Goal: Task Accomplishment & Management: Manage account settings

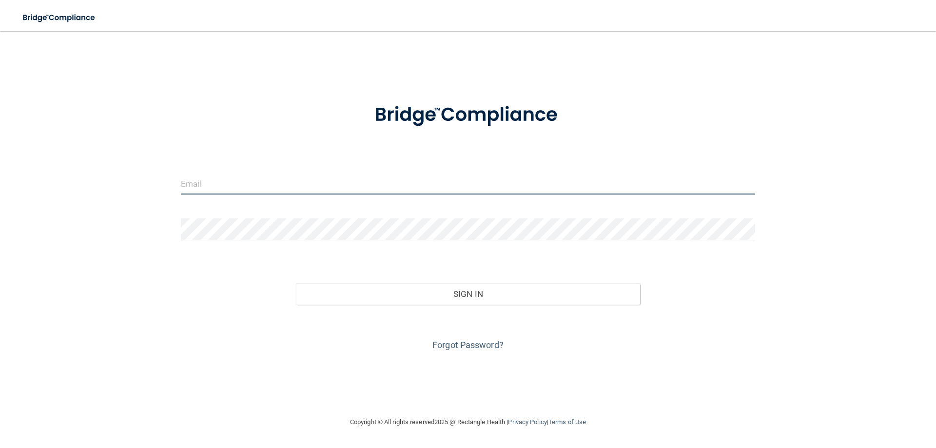
click at [207, 186] on input "email" at bounding box center [468, 184] width 574 height 22
type input "[PERSON_NAME][EMAIL_ADDRESS][DOMAIN_NAME]"
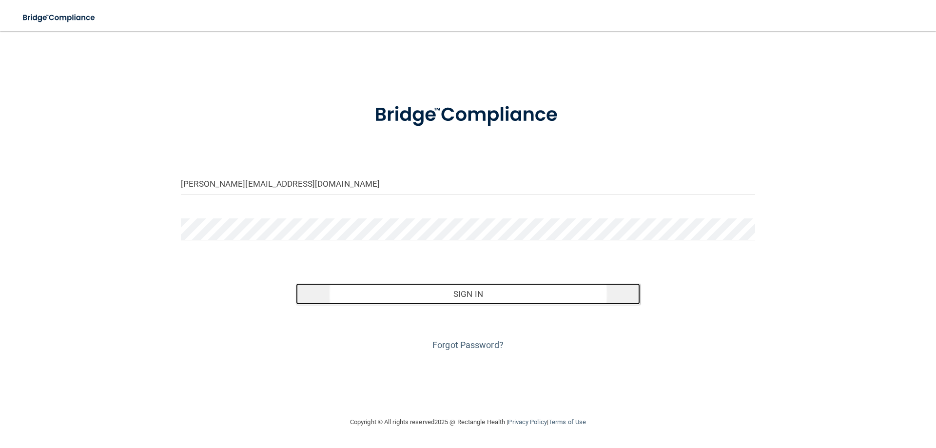
click at [454, 298] on button "Sign In" at bounding box center [468, 293] width 345 height 21
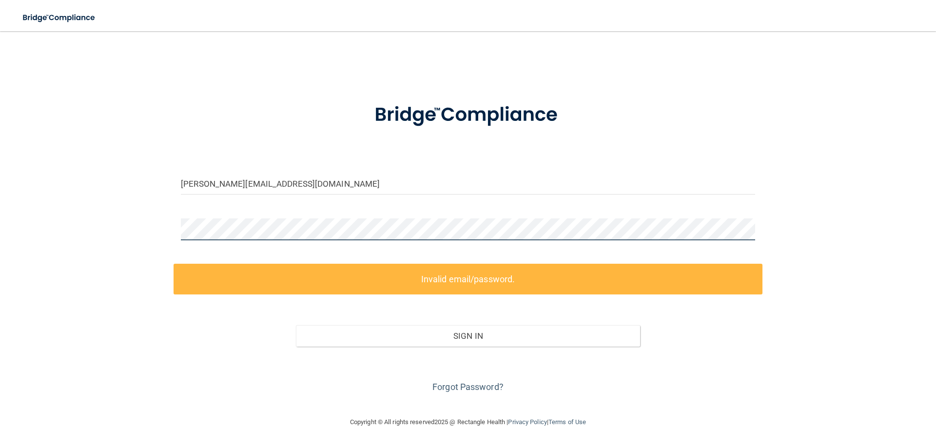
click at [107, 220] on div "[PERSON_NAME][EMAIL_ADDRESS][DOMAIN_NAME] Invalid email/password. You don't hav…" at bounding box center [468, 224] width 897 height 366
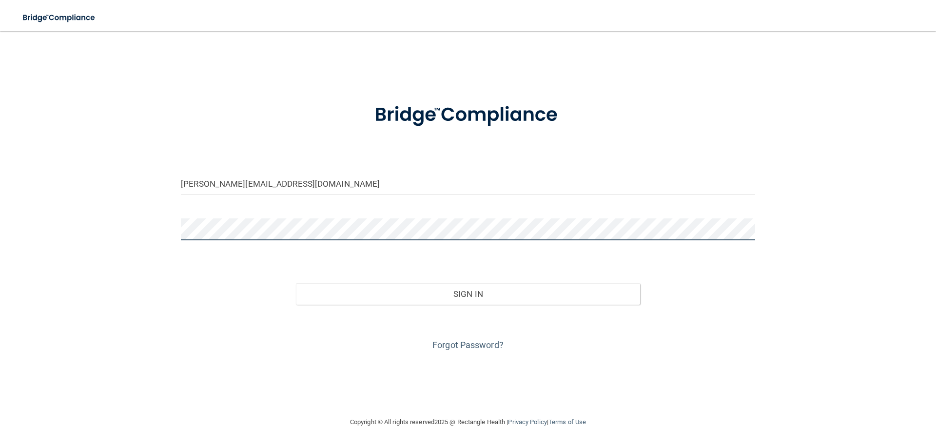
click at [296, 283] on button "Sign In" at bounding box center [468, 293] width 345 height 21
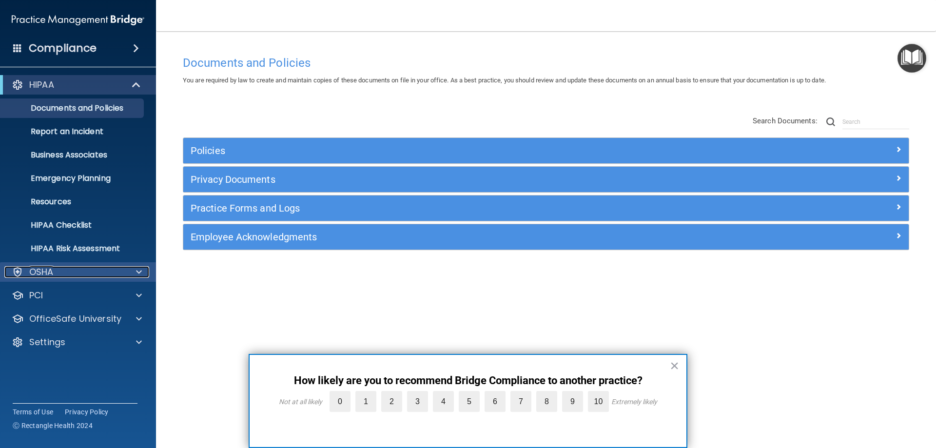
click at [145, 273] on div at bounding box center [137, 272] width 24 height 12
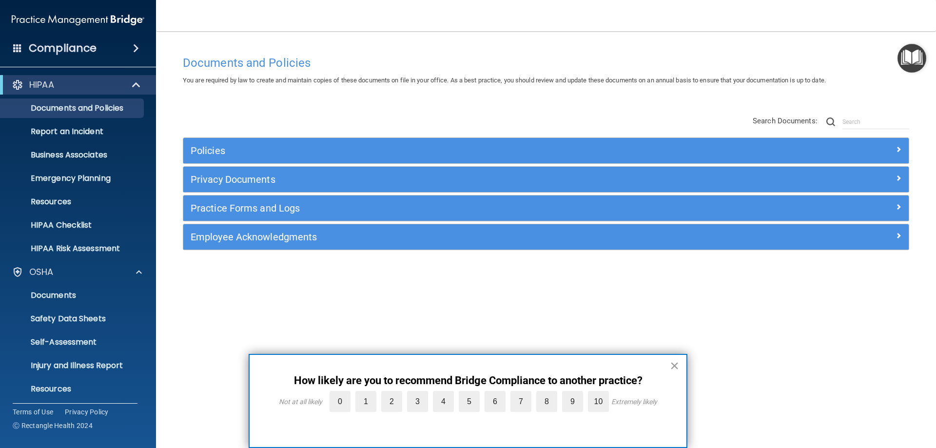
click at [672, 361] on button "×" at bounding box center [674, 366] width 9 height 16
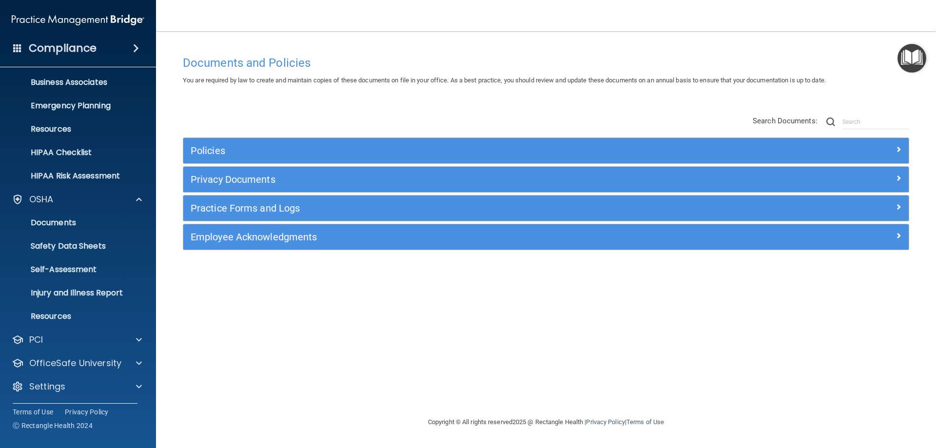
scroll to position [74, 0]
click at [141, 364] on span at bounding box center [139, 362] width 6 height 12
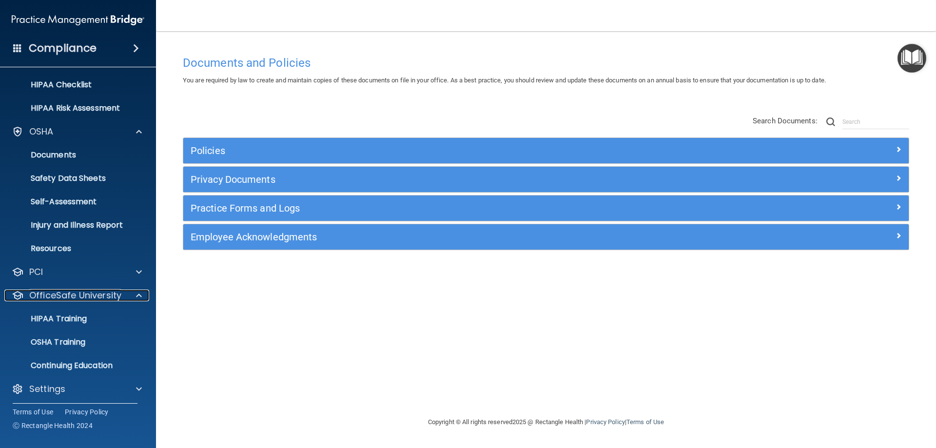
scroll to position [144, 0]
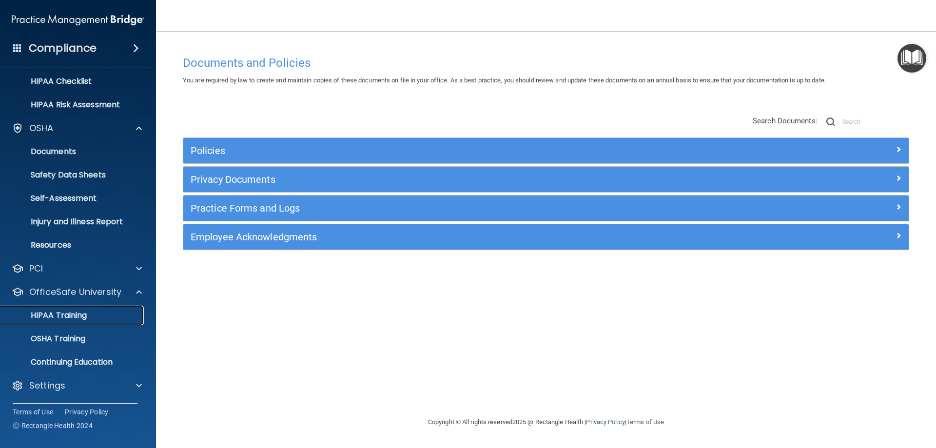
click at [75, 318] on p "HIPAA Training" at bounding box center [46, 316] width 80 height 10
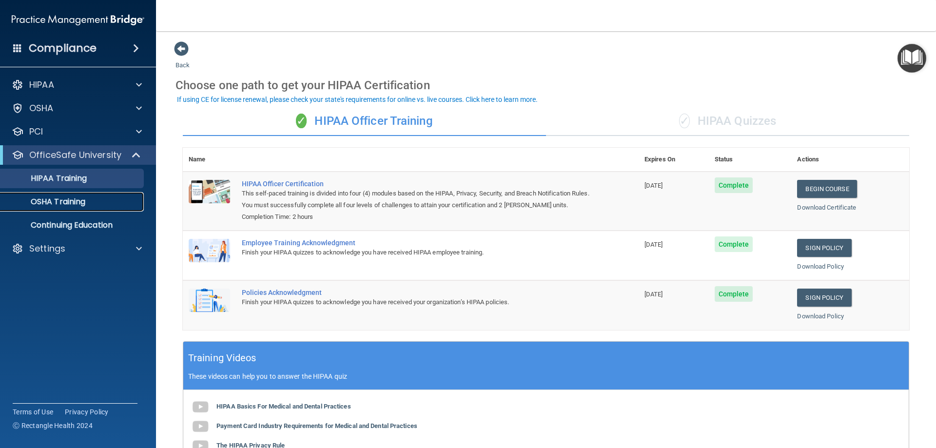
click at [58, 204] on p "OSHA Training" at bounding box center [45, 202] width 79 height 10
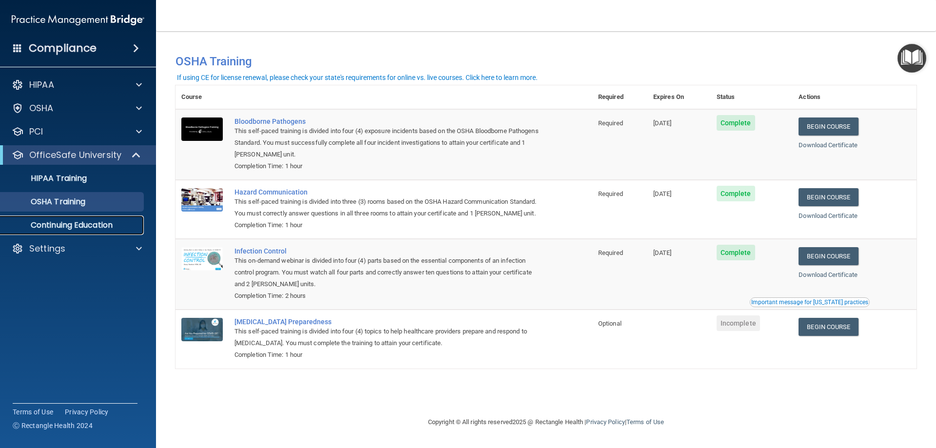
click at [57, 221] on p "Continuing Education" at bounding box center [72, 225] width 133 height 10
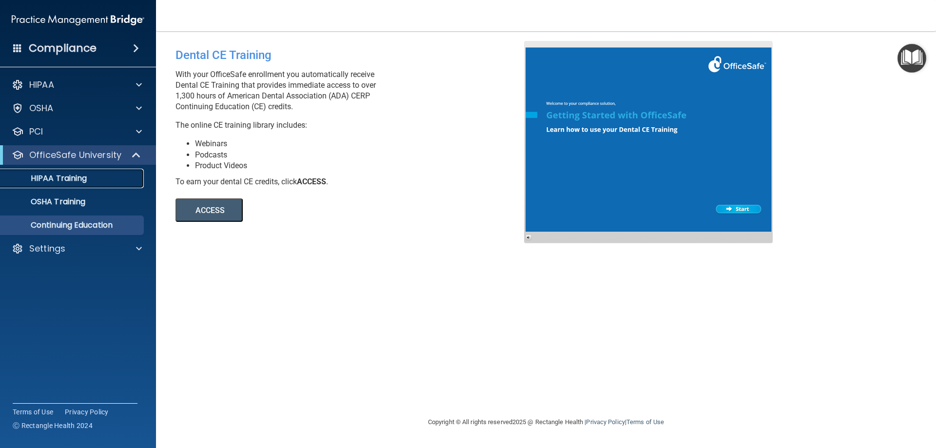
click at [40, 174] on p "HIPAA Training" at bounding box center [46, 179] width 80 height 10
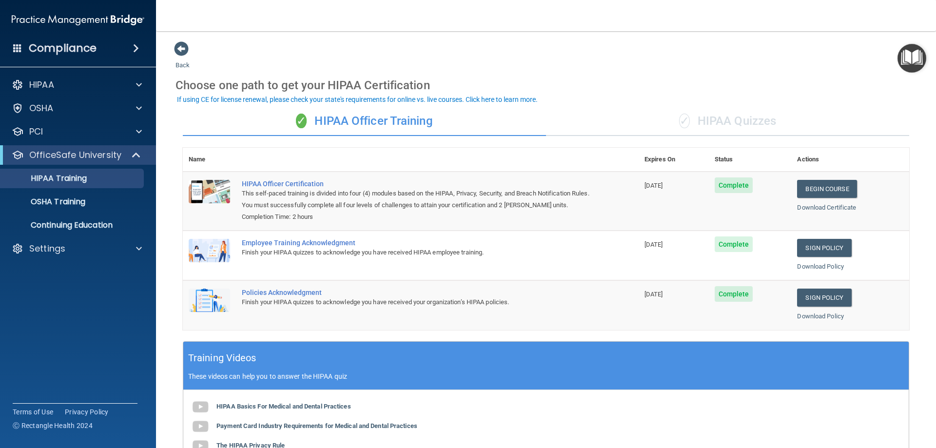
click at [136, 50] on span at bounding box center [136, 48] width 6 height 12
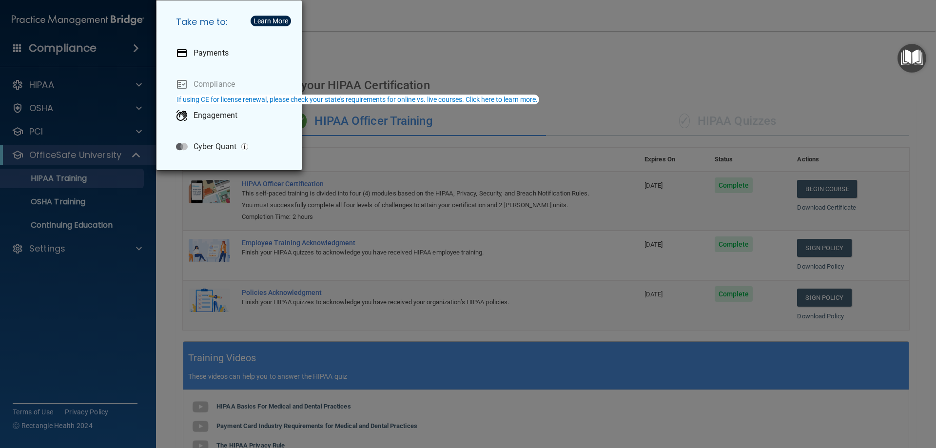
click at [458, 37] on div "Take me to: Payments Compliance Engagement Cyber Quant" at bounding box center [468, 224] width 936 height 448
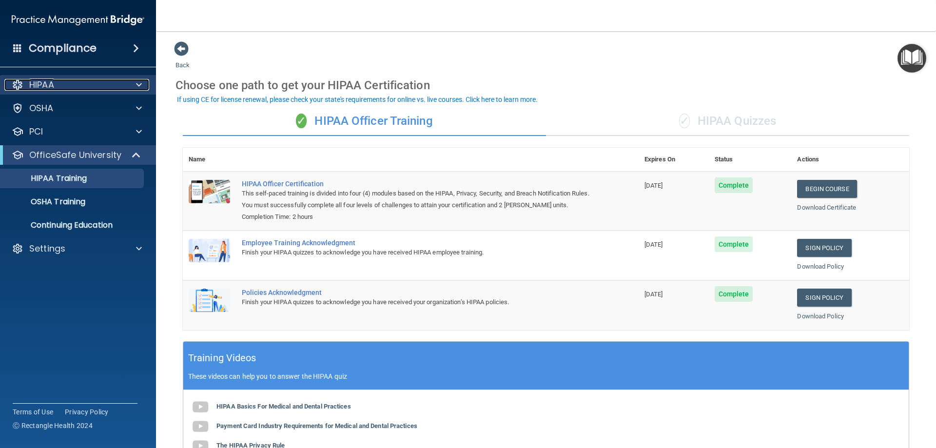
click at [139, 83] on span at bounding box center [139, 85] width 6 height 12
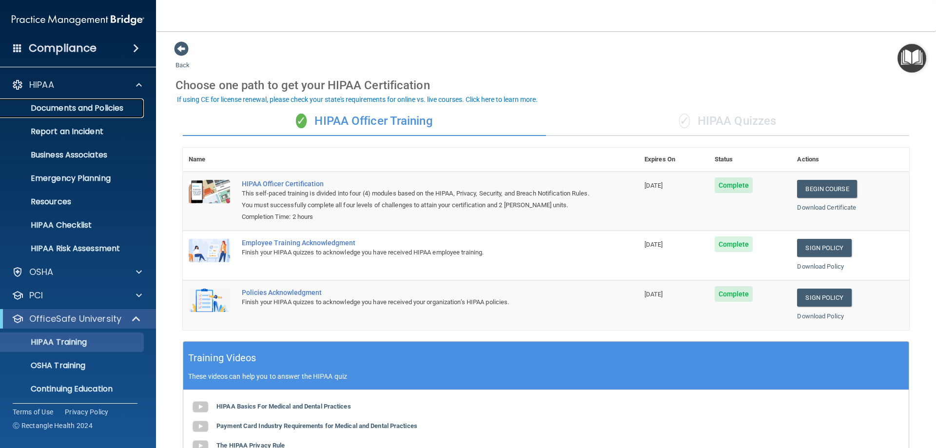
click at [81, 105] on p "Documents and Policies" at bounding box center [72, 108] width 133 height 10
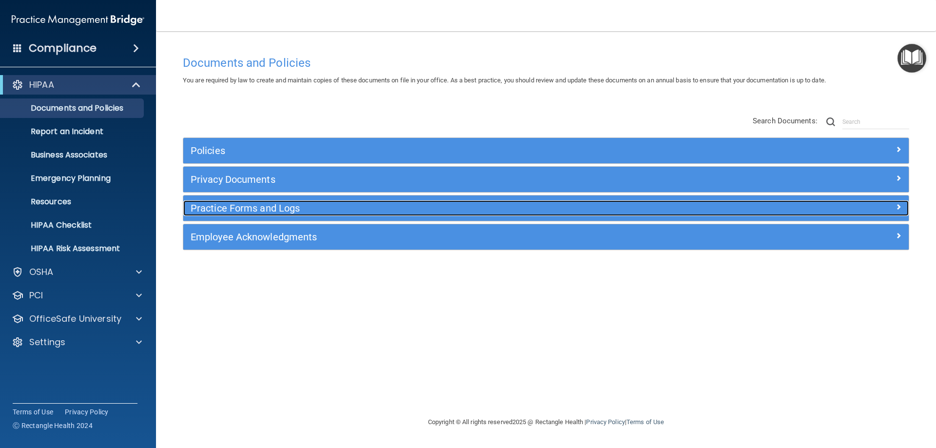
click at [893, 207] on div at bounding box center [818, 206] width 181 height 12
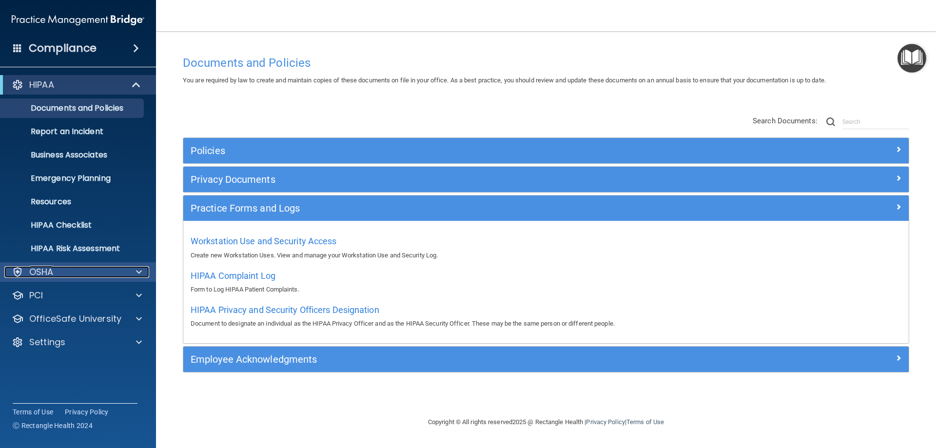
click at [138, 274] on span at bounding box center [139, 272] width 6 height 12
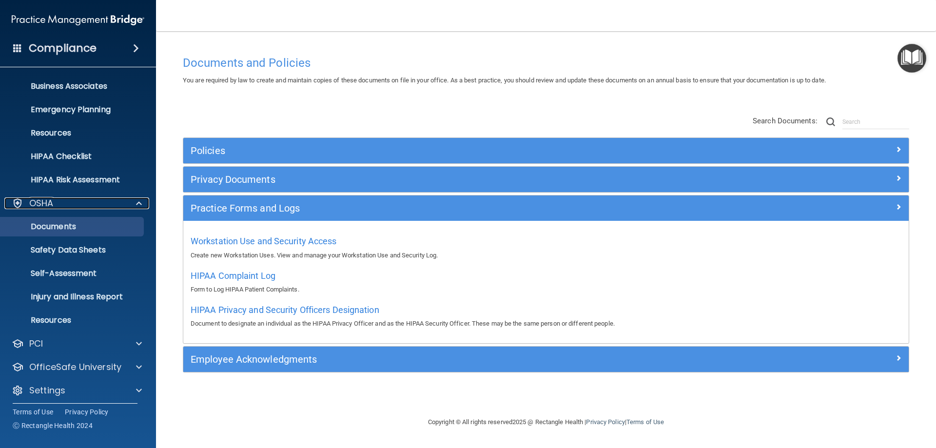
scroll to position [74, 0]
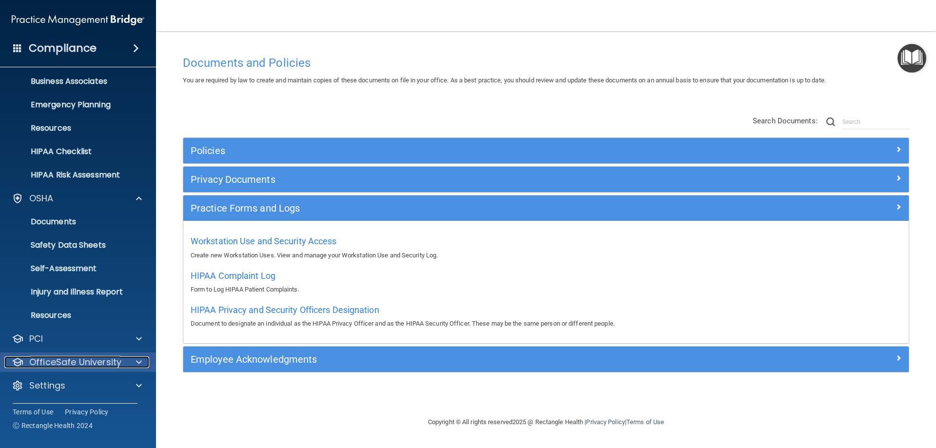
click at [139, 360] on span at bounding box center [139, 362] width 6 height 12
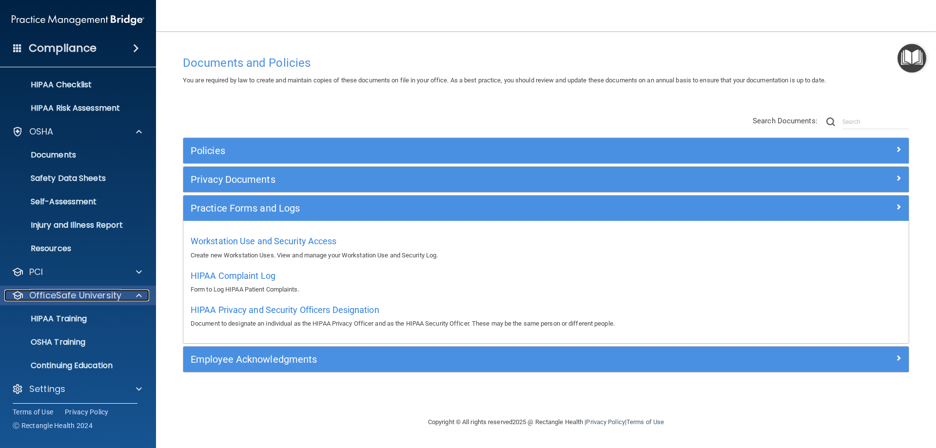
scroll to position [144, 0]
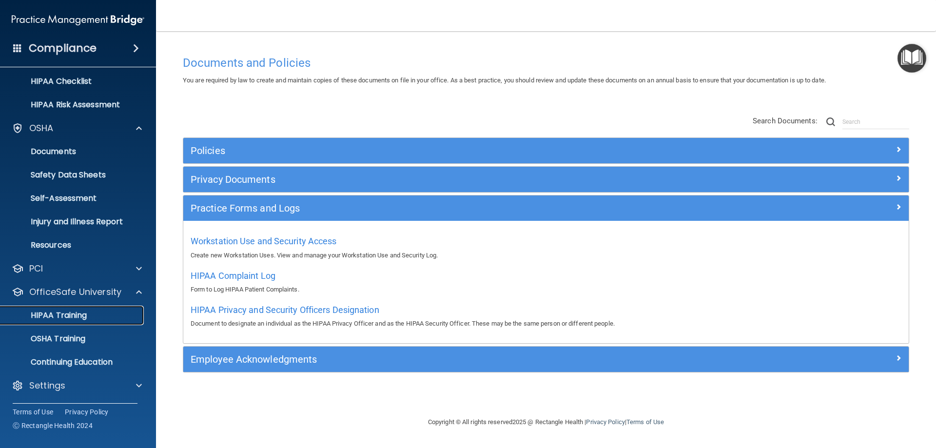
click at [68, 316] on p "HIPAA Training" at bounding box center [46, 316] width 80 height 10
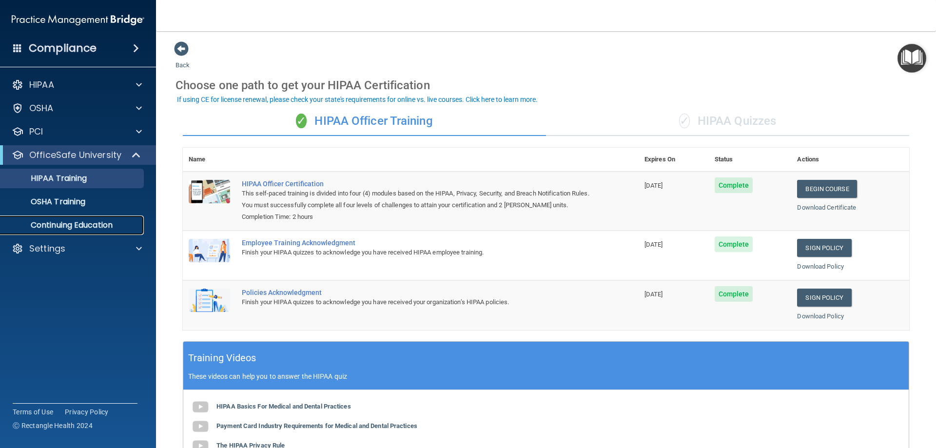
click at [85, 223] on p "Continuing Education" at bounding box center [72, 225] width 133 height 10
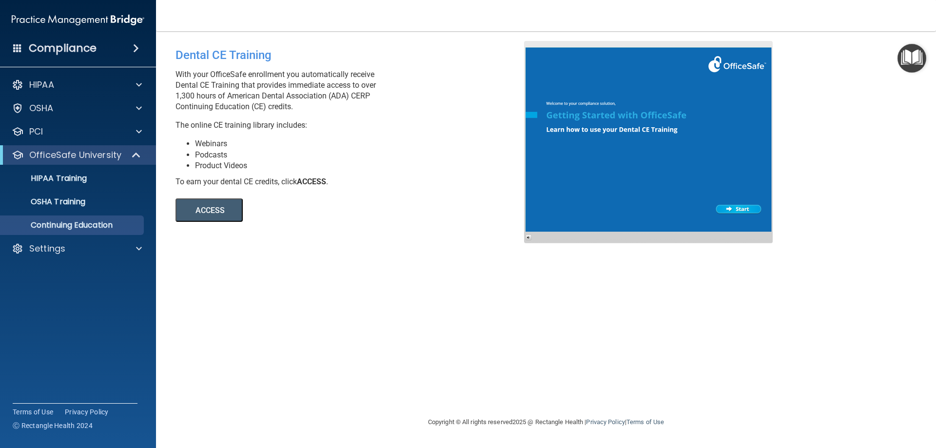
click at [213, 211] on button "ACCESS" at bounding box center [209, 209] width 67 height 23
click at [139, 107] on span at bounding box center [139, 108] width 6 height 12
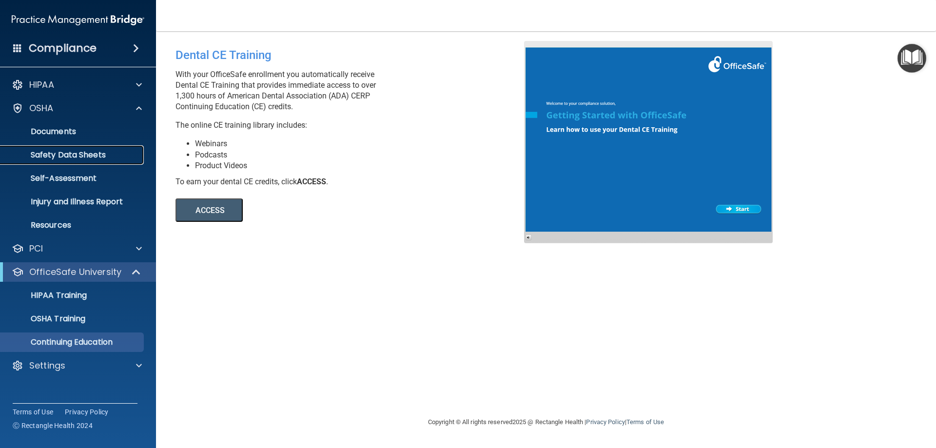
click at [81, 159] on p "Safety Data Sheets" at bounding box center [72, 155] width 133 height 10
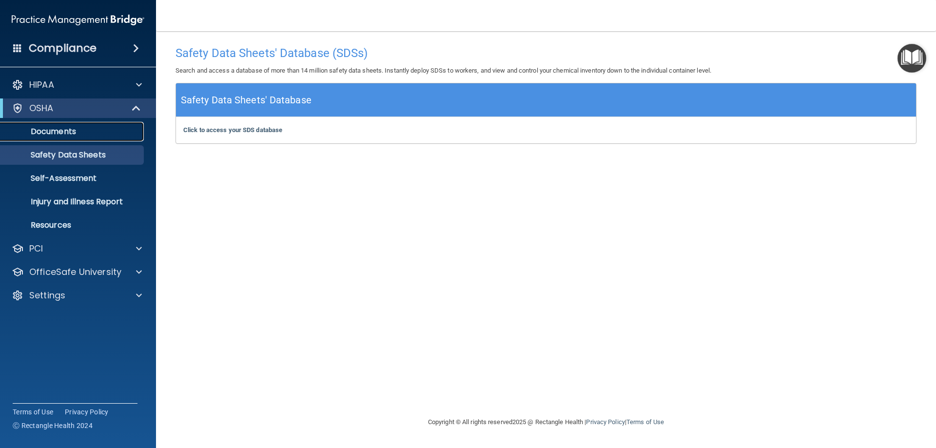
click at [69, 131] on p "Documents" at bounding box center [72, 132] width 133 height 10
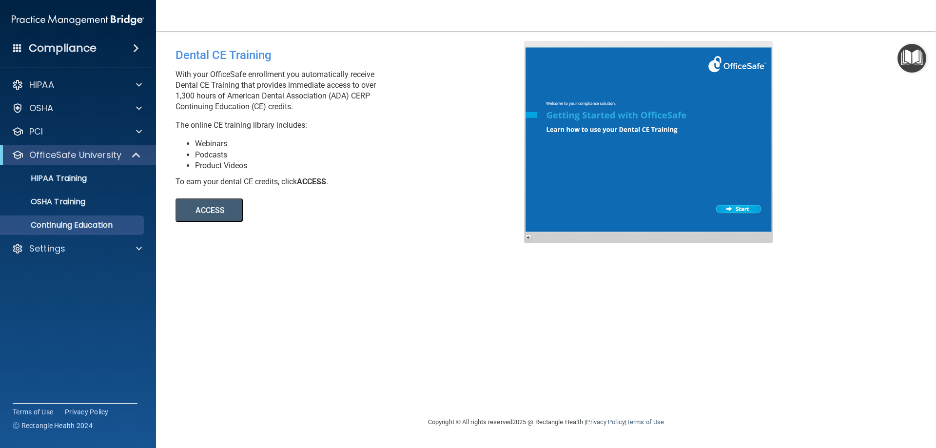
click at [207, 209] on button "ACCESS" at bounding box center [209, 209] width 67 height 23
click at [139, 248] on span at bounding box center [139, 249] width 6 height 12
click at [51, 295] on p "My Users" at bounding box center [72, 296] width 133 height 10
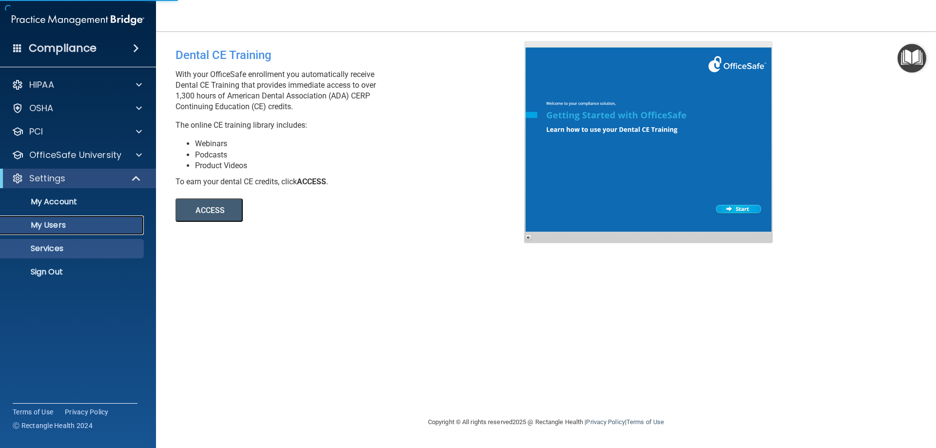
select select "20"
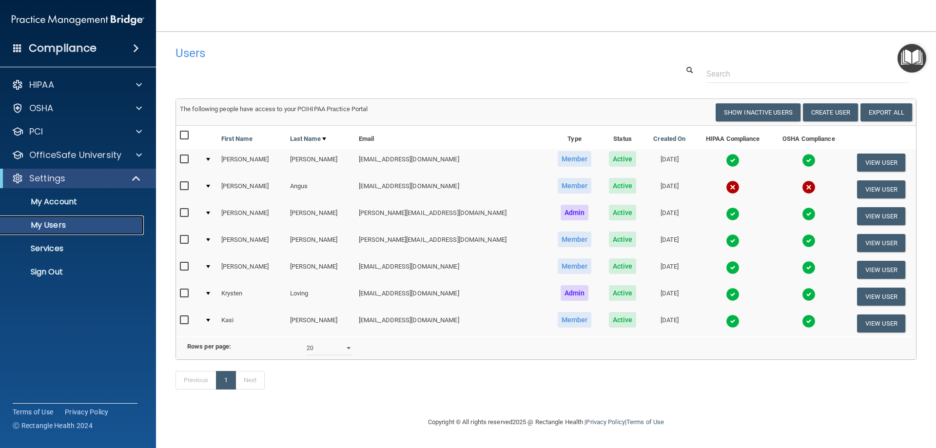
scroll to position [10, 0]
click at [866, 207] on button "View User" at bounding box center [881, 216] width 48 height 18
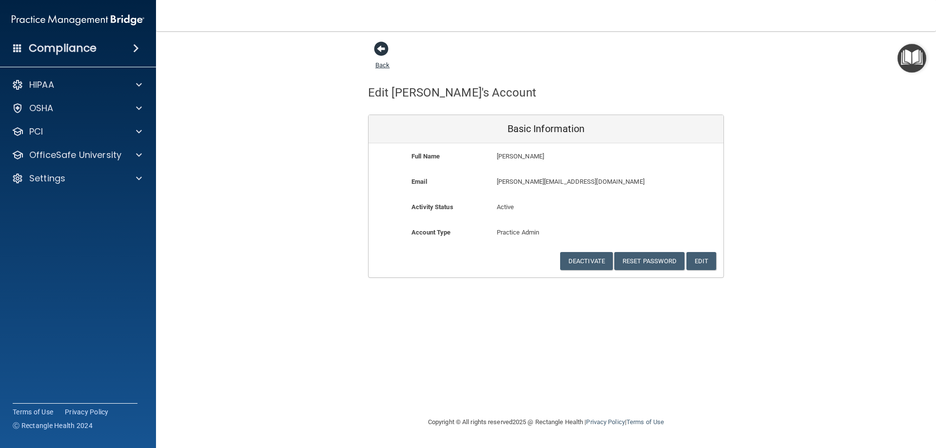
click at [385, 47] on span at bounding box center [381, 48] width 15 height 15
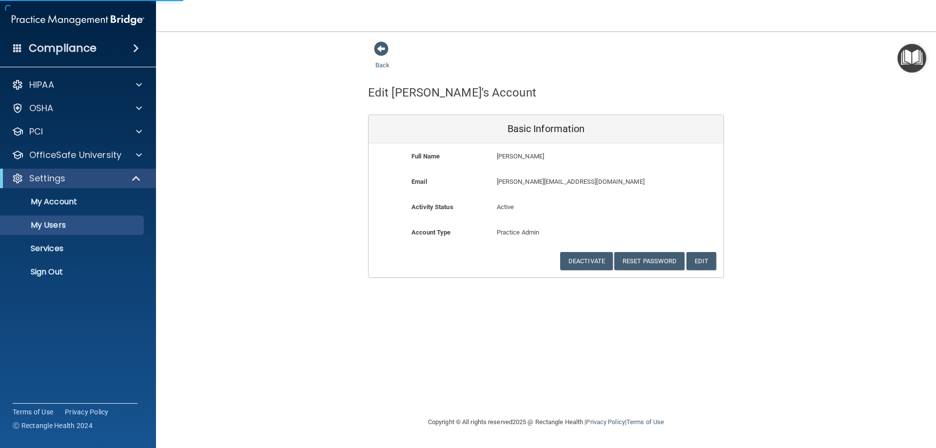
select select "20"
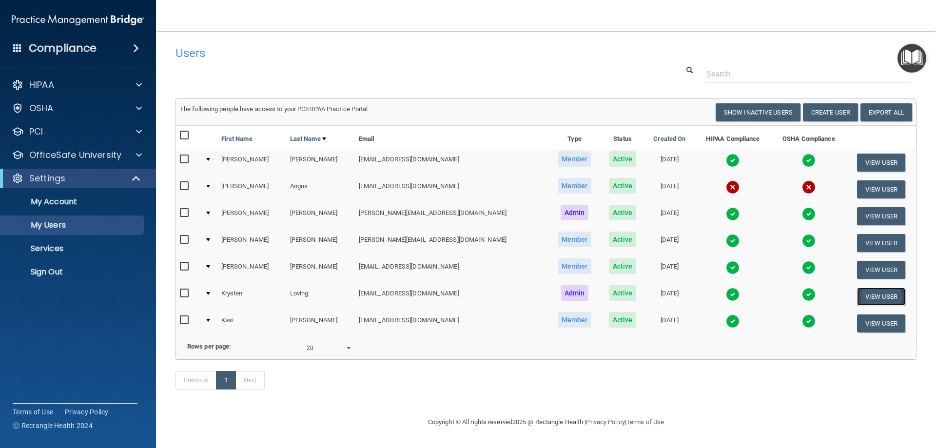
click at [868, 299] on button "View User" at bounding box center [881, 297] width 48 height 18
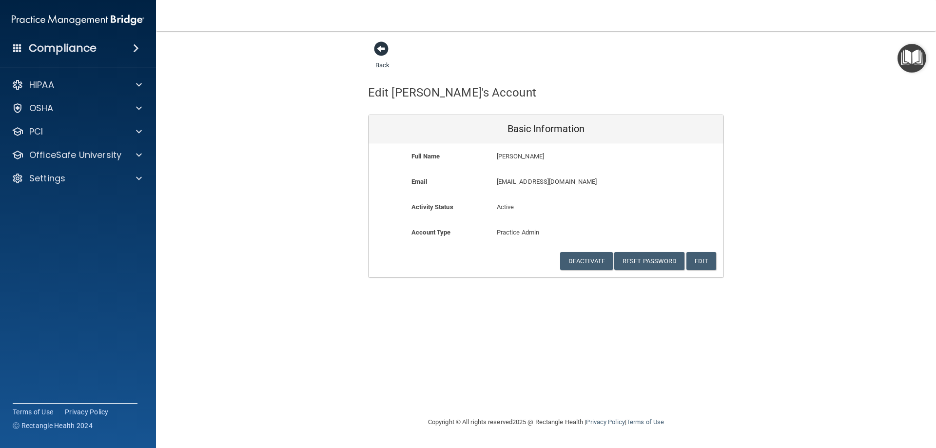
click at [383, 50] on span at bounding box center [381, 48] width 15 height 15
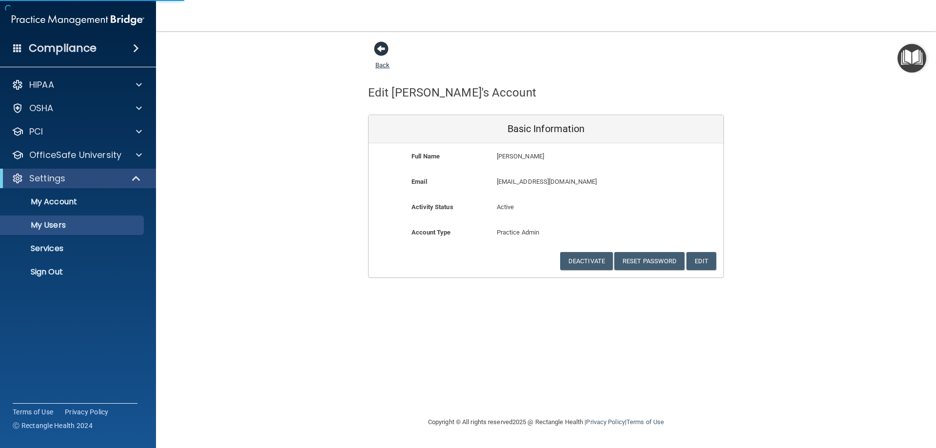
select select "20"
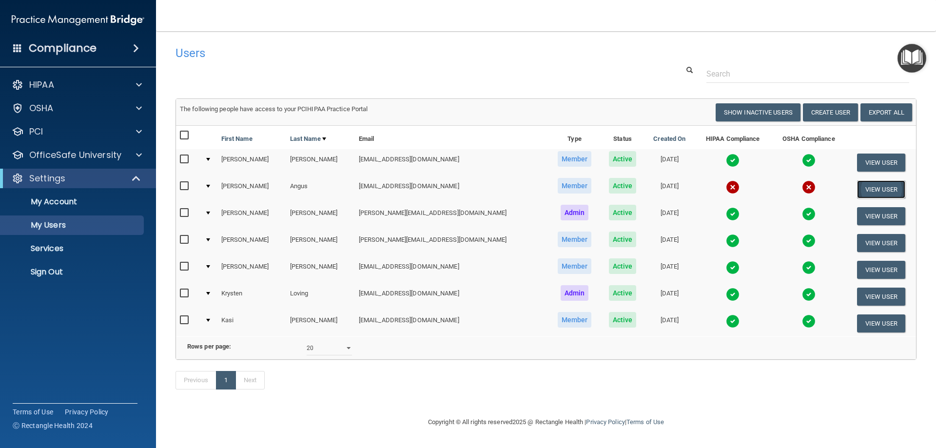
click at [858, 185] on button "View User" at bounding box center [881, 189] width 48 height 18
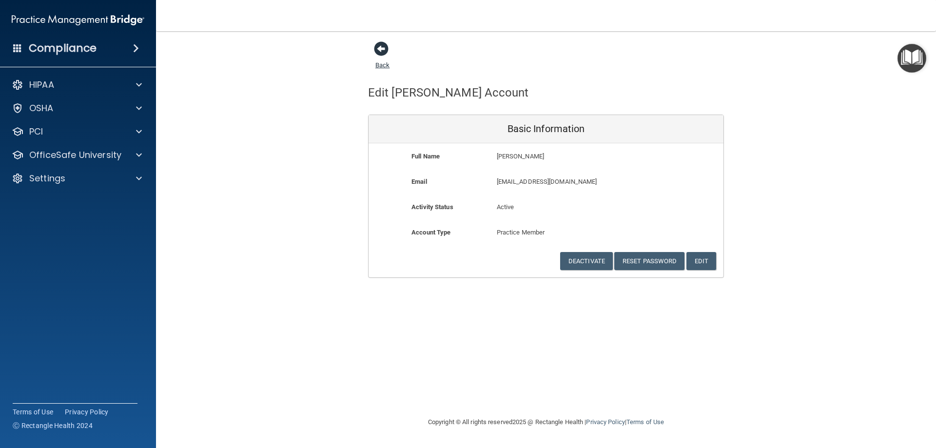
click at [380, 45] on span at bounding box center [381, 48] width 15 height 15
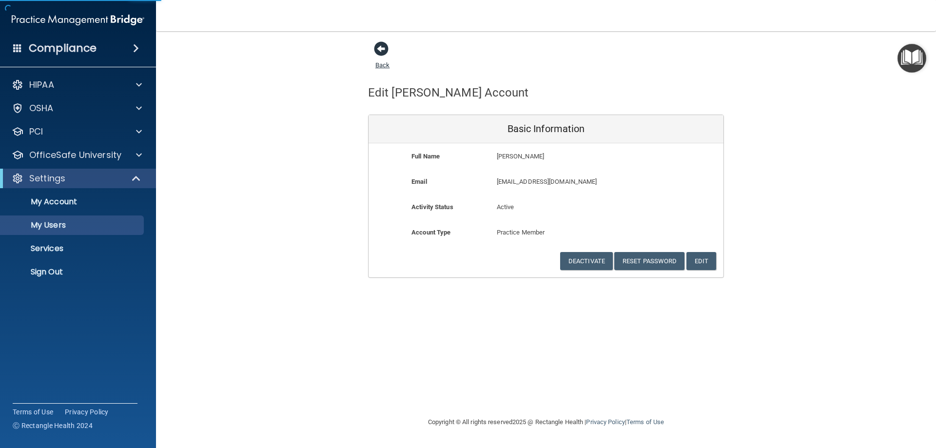
select select "20"
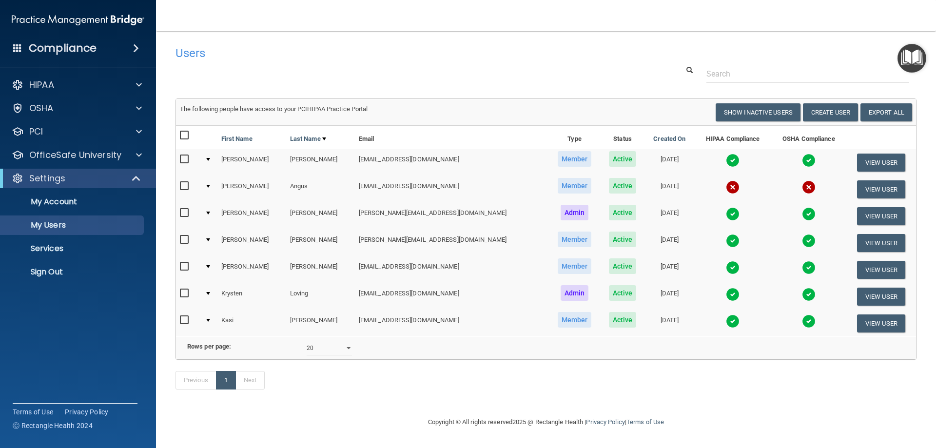
click at [210, 188] on div at bounding box center [208, 186] width 4 height 3
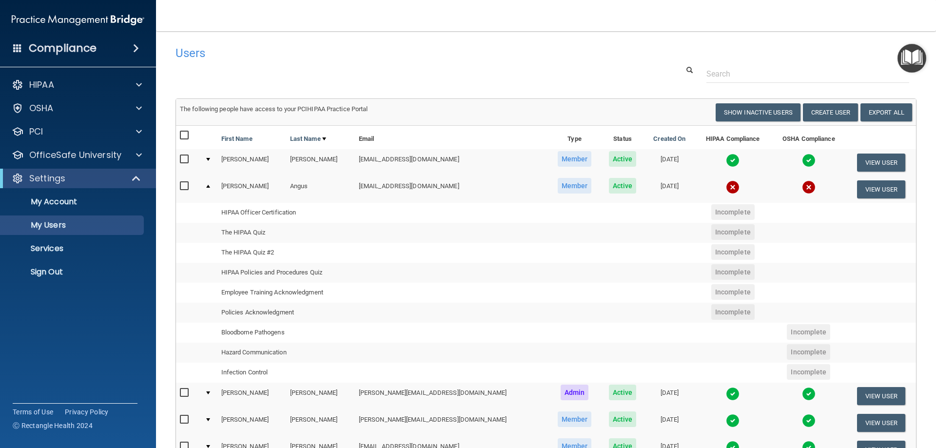
click at [211, 395] on td at bounding box center [209, 396] width 17 height 27
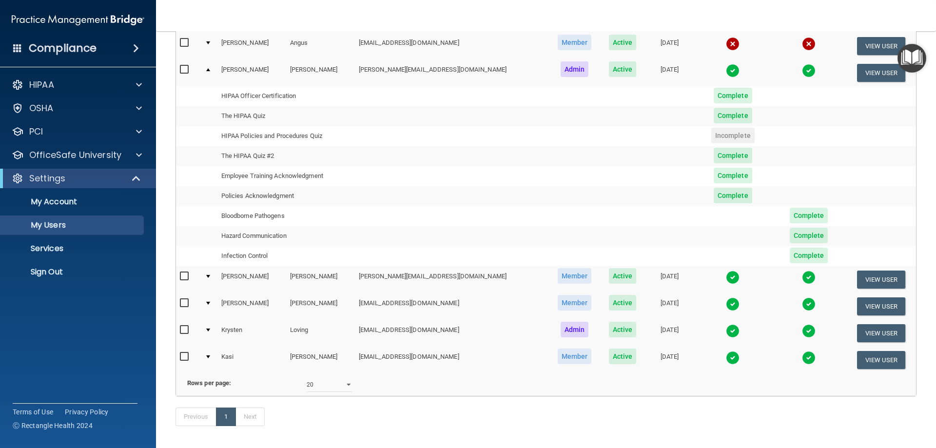
scroll to position [146, 0]
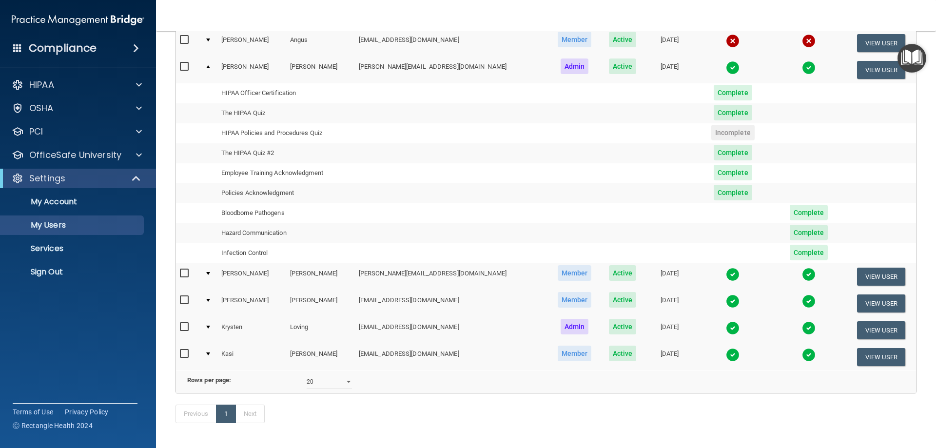
click at [210, 272] on div at bounding box center [208, 273] width 4 height 3
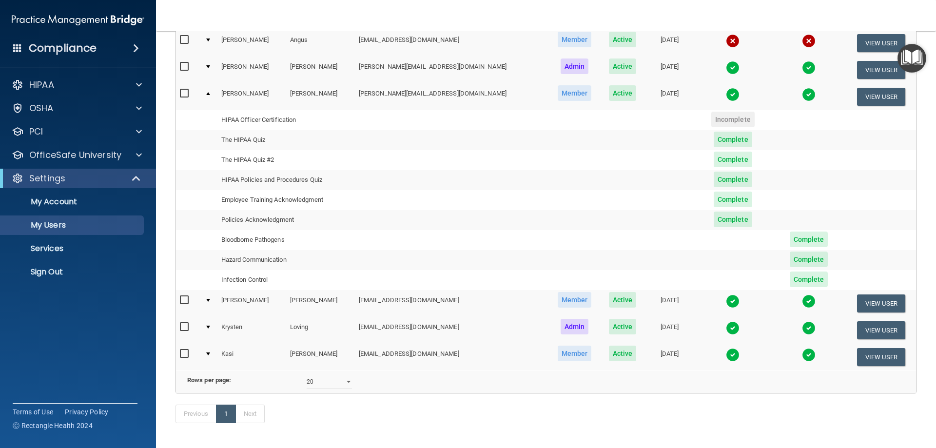
click at [213, 328] on td at bounding box center [209, 330] width 17 height 27
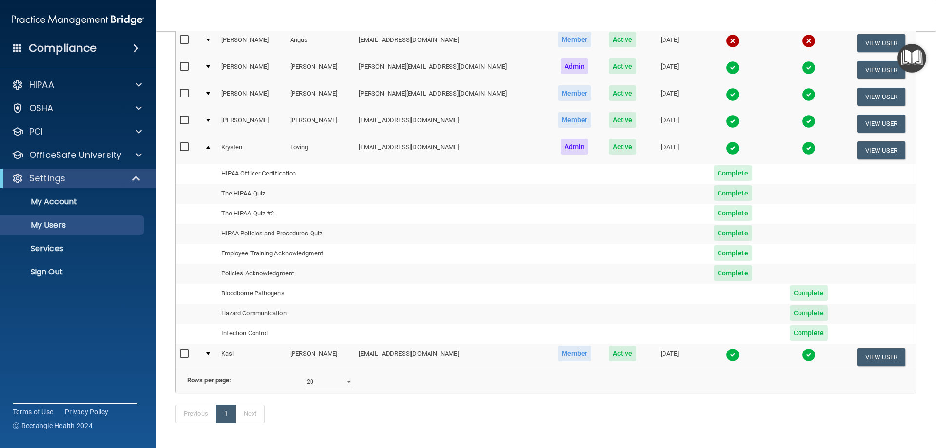
click at [209, 354] on div at bounding box center [208, 354] width 4 height 3
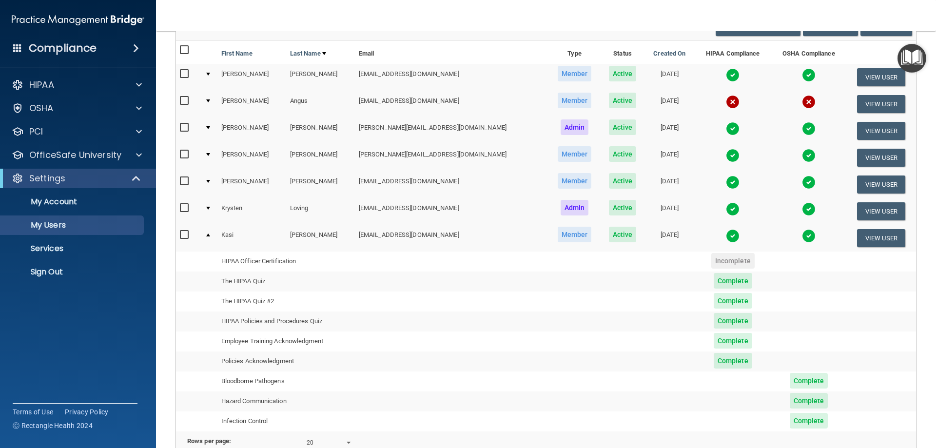
scroll to position [0, 0]
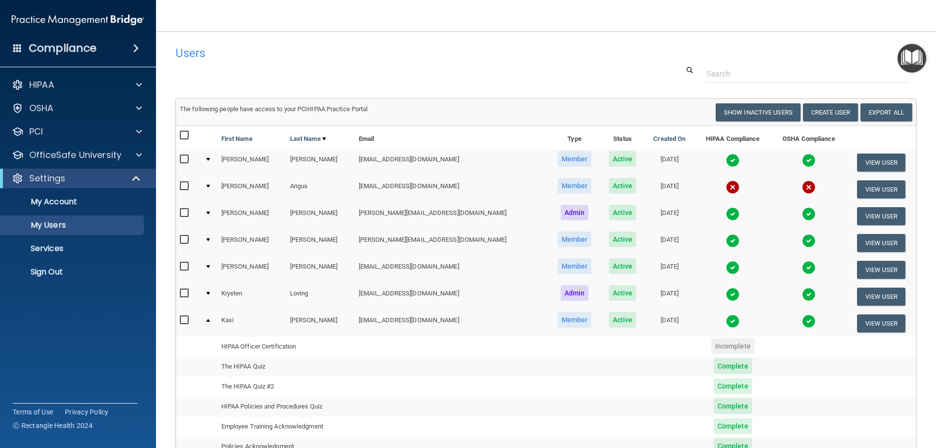
click at [209, 241] on div at bounding box center [208, 239] width 4 height 3
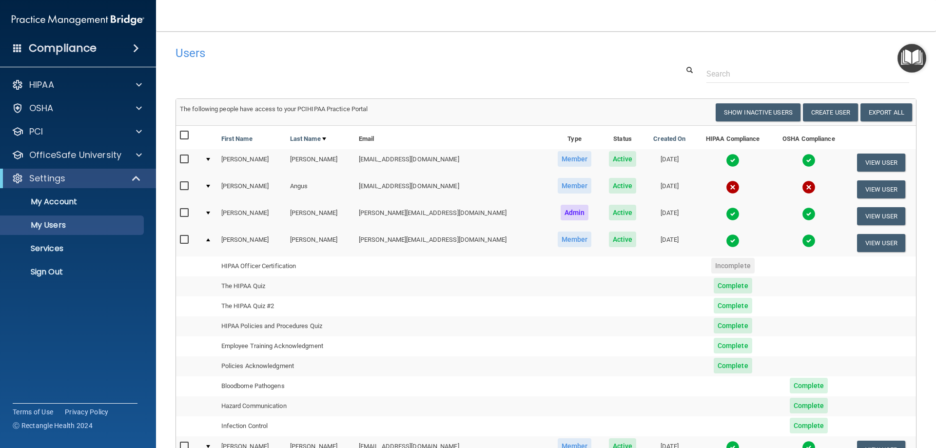
click at [210, 212] on div at bounding box center [208, 213] width 4 height 3
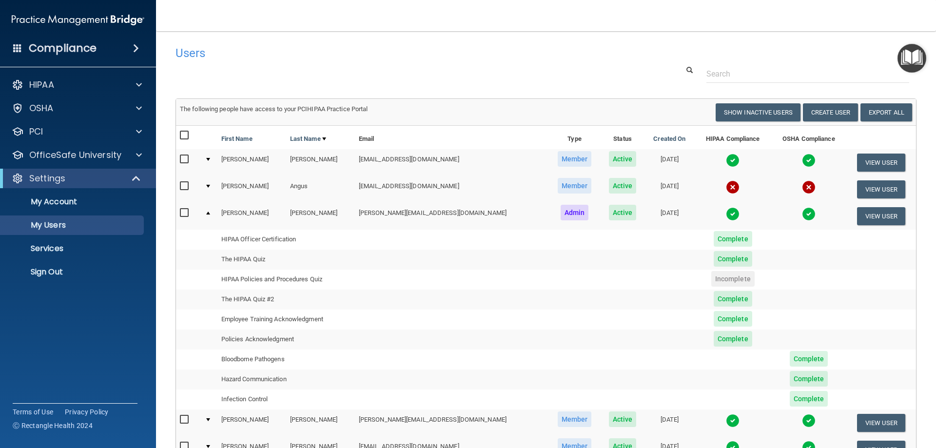
click at [711, 279] on span "Incomplete" at bounding box center [732, 279] width 43 height 16
click at [210, 158] on div at bounding box center [208, 159] width 4 height 3
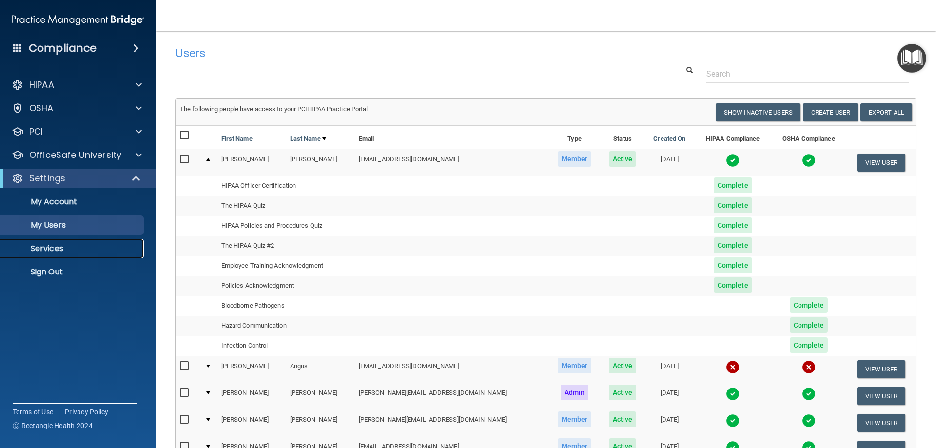
click at [42, 249] on p "Services" at bounding box center [72, 249] width 133 height 10
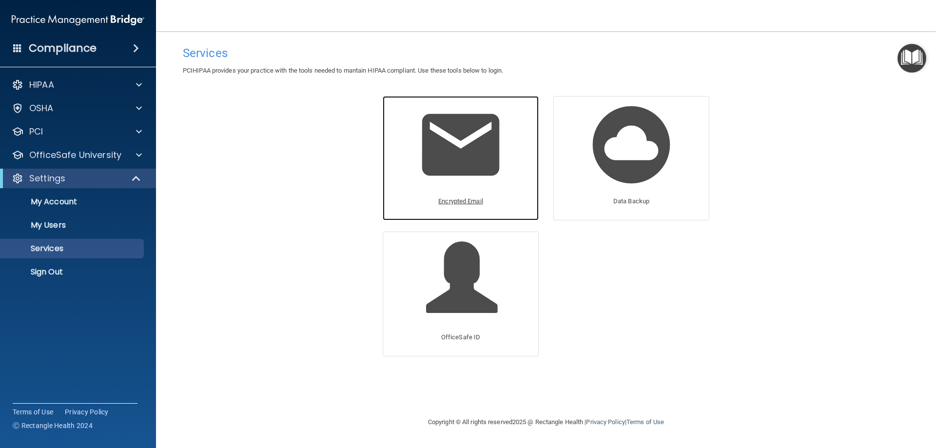
click at [454, 199] on p "Encrypted Email" at bounding box center [460, 202] width 45 height 12
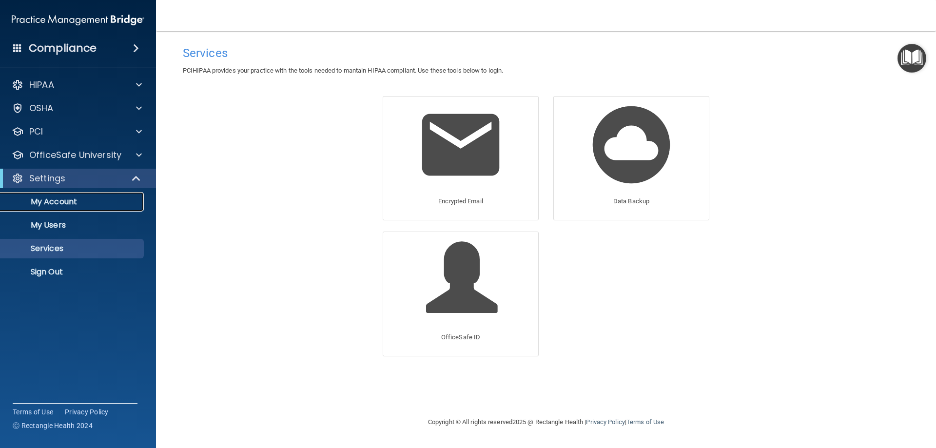
click at [70, 200] on p "My Account" at bounding box center [72, 202] width 133 height 10
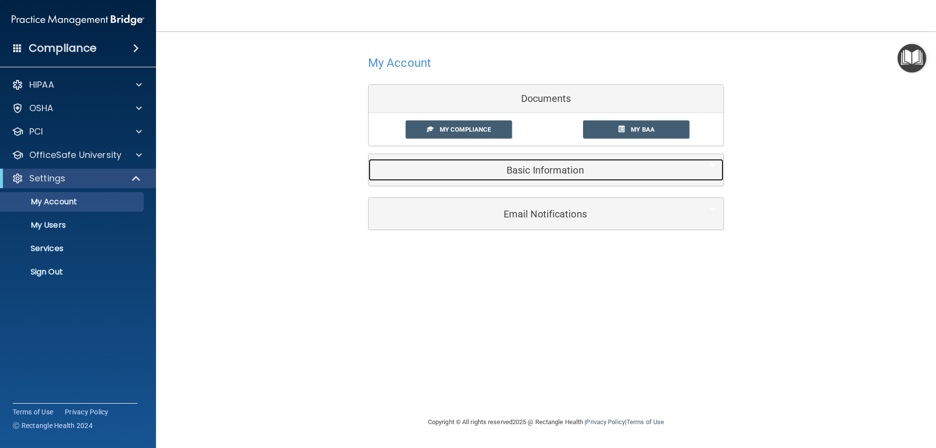
click at [514, 170] on h5 "Basic Information" at bounding box center [531, 170] width 311 height 11
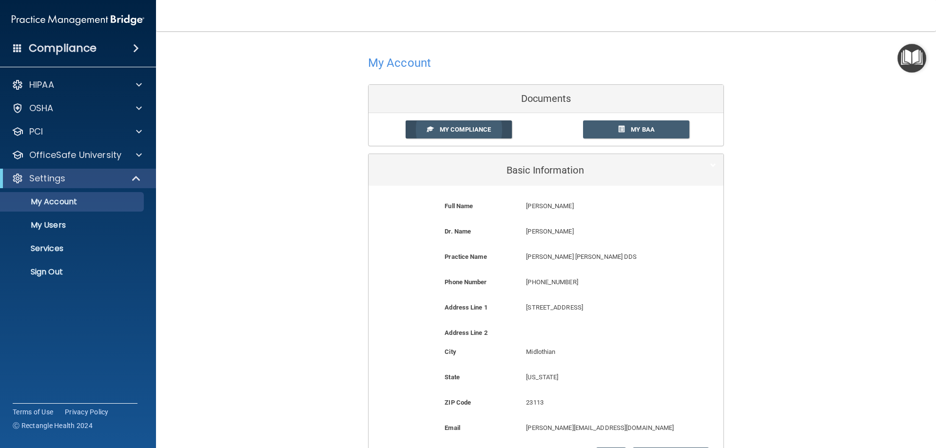
click at [469, 128] on span "My Compliance" at bounding box center [465, 129] width 51 height 7
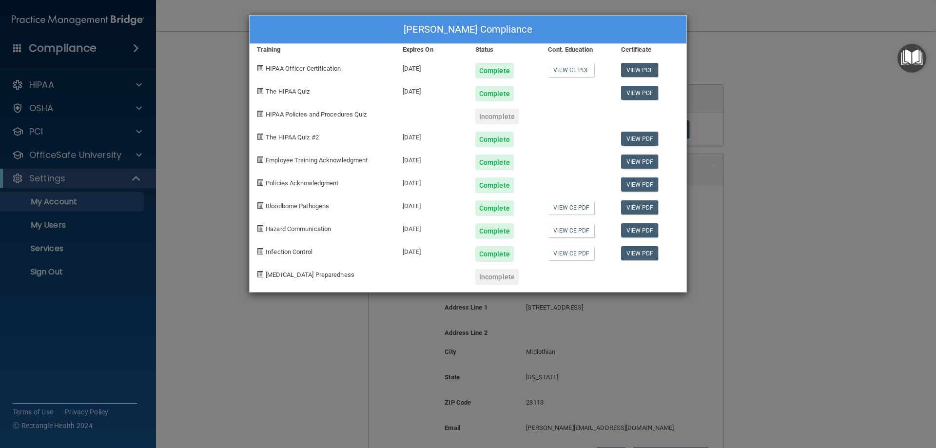
click at [42, 228] on div "Tina Bailey's Compliance Training Expires On Status Cont. Education Certificate…" at bounding box center [468, 224] width 936 height 448
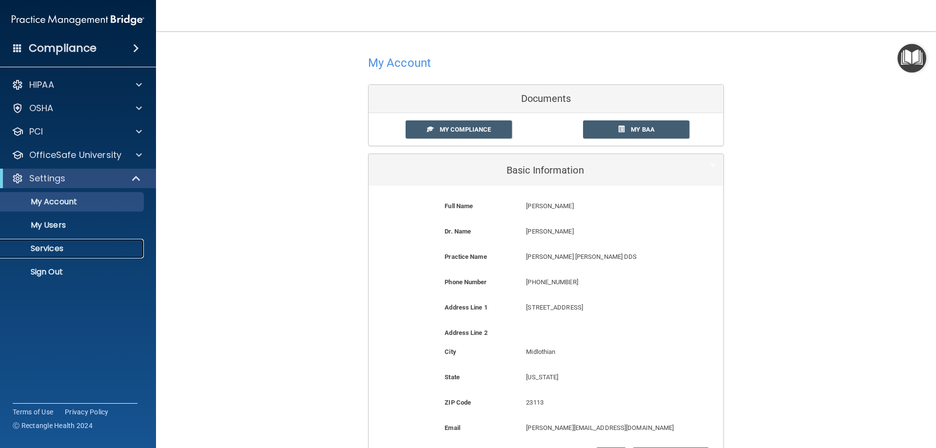
click at [45, 247] on p "Services" at bounding box center [72, 249] width 133 height 10
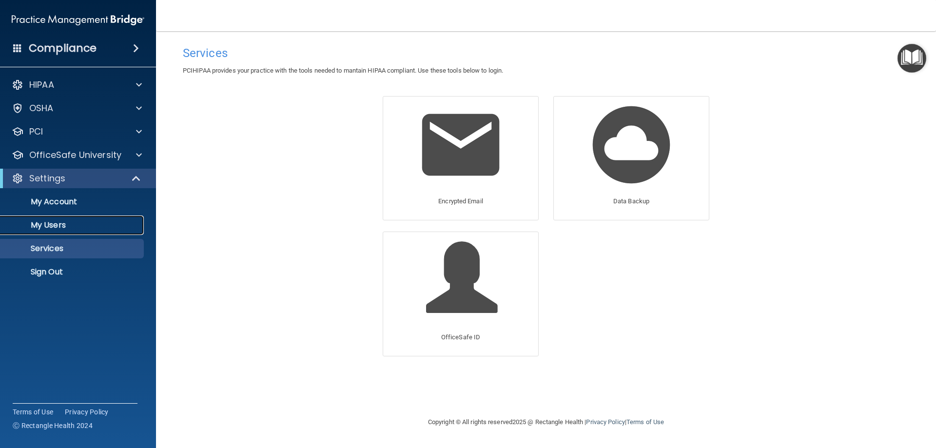
click at [48, 222] on p "My Users" at bounding box center [72, 225] width 133 height 10
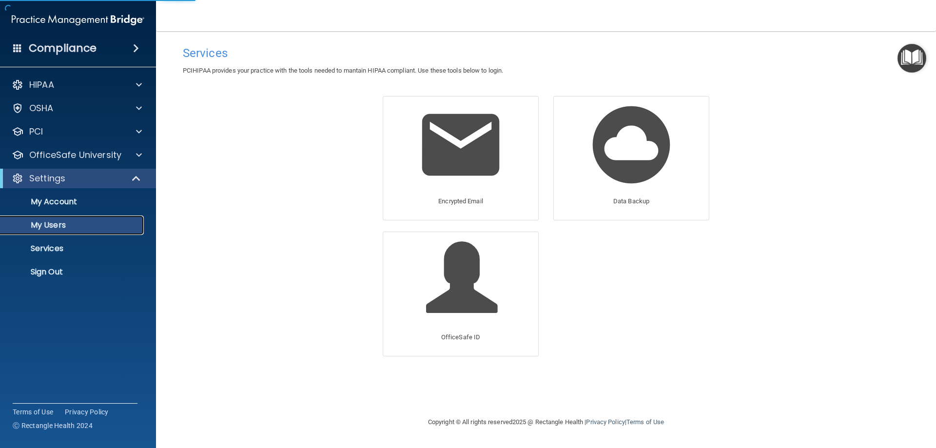
select select "20"
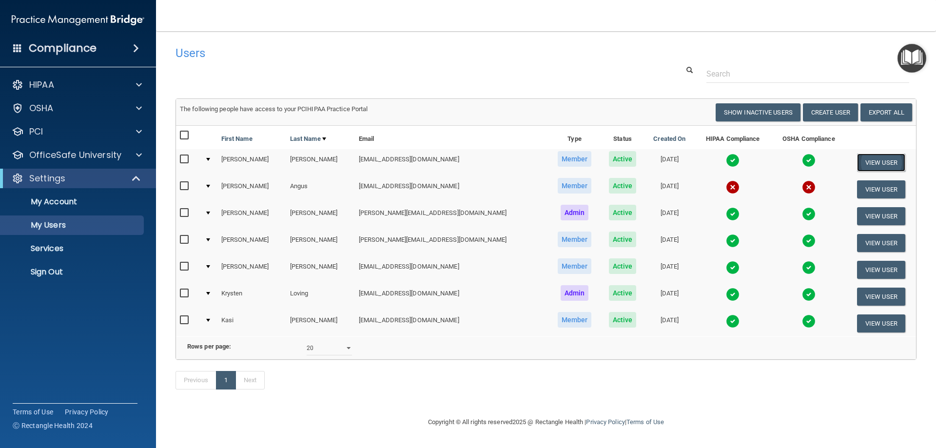
click at [857, 163] on button "View User" at bounding box center [881, 163] width 48 height 18
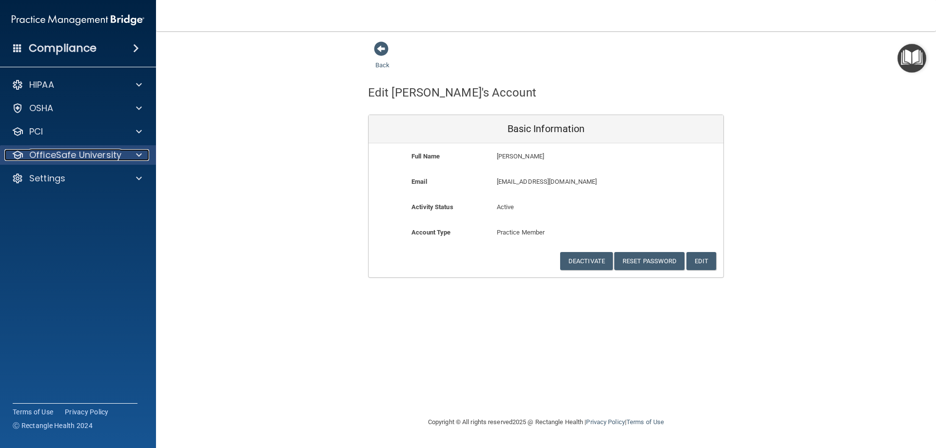
click at [53, 152] on p "OfficeSafe University" at bounding box center [75, 155] width 92 height 12
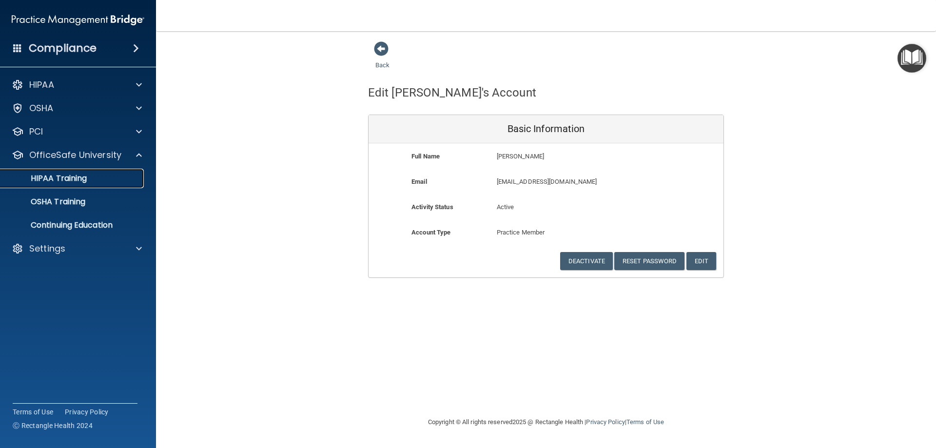
click at [68, 174] on p "HIPAA Training" at bounding box center [46, 179] width 80 height 10
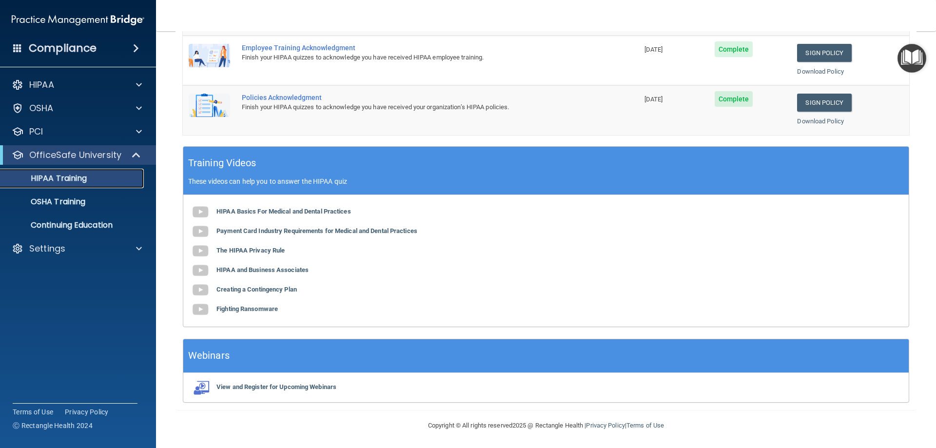
scroll to position [197, 0]
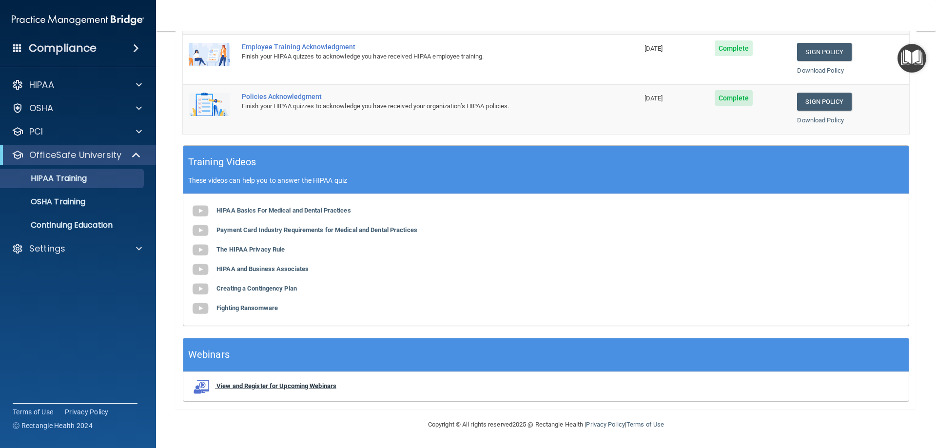
click at [237, 388] on b "View and Register for Upcoming Webinars" at bounding box center [276, 385] width 120 height 7
click at [143, 130] on div at bounding box center [137, 132] width 24 height 12
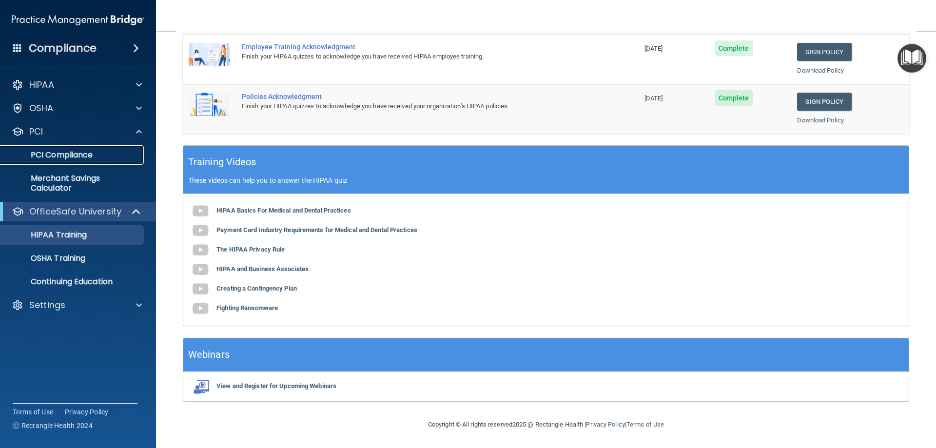
click at [83, 156] on p "PCI Compliance" at bounding box center [72, 155] width 133 height 10
click at [80, 185] on p "Merchant Savings Calculator" at bounding box center [72, 184] width 133 height 20
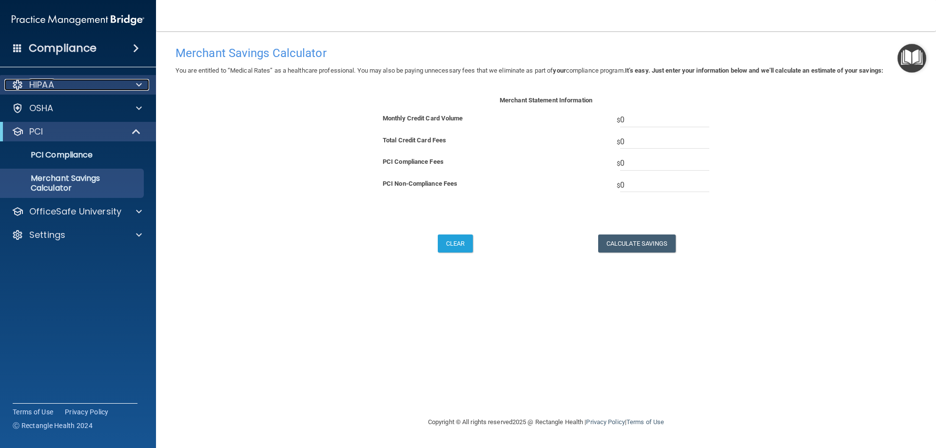
click at [139, 85] on span at bounding box center [139, 85] width 6 height 12
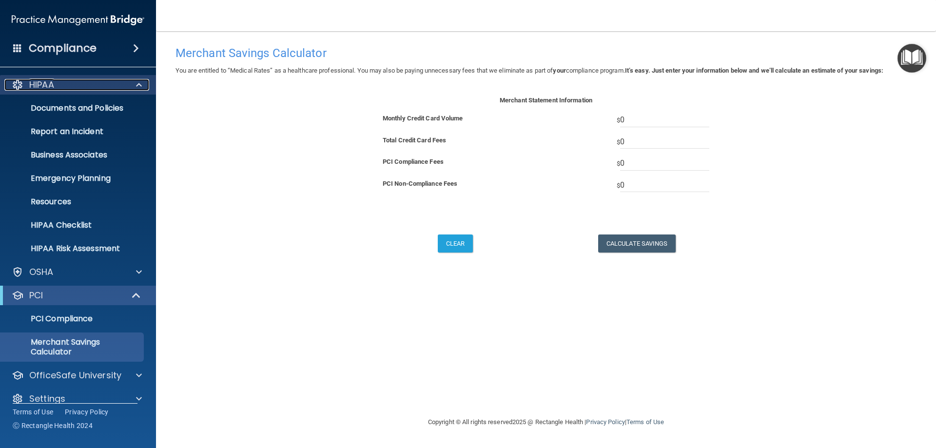
click at [50, 86] on p "HIPAA" at bounding box center [41, 85] width 25 height 12
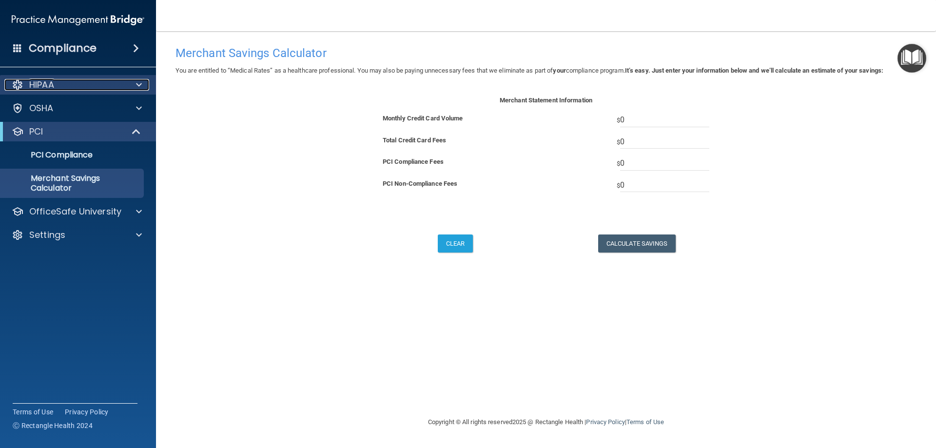
click at [139, 86] on span at bounding box center [139, 85] width 6 height 12
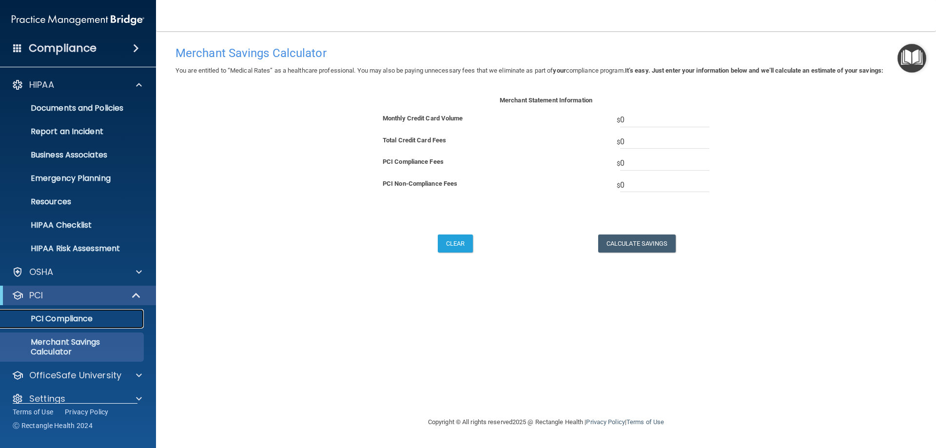
click at [86, 319] on p "PCI Compliance" at bounding box center [72, 319] width 133 height 10
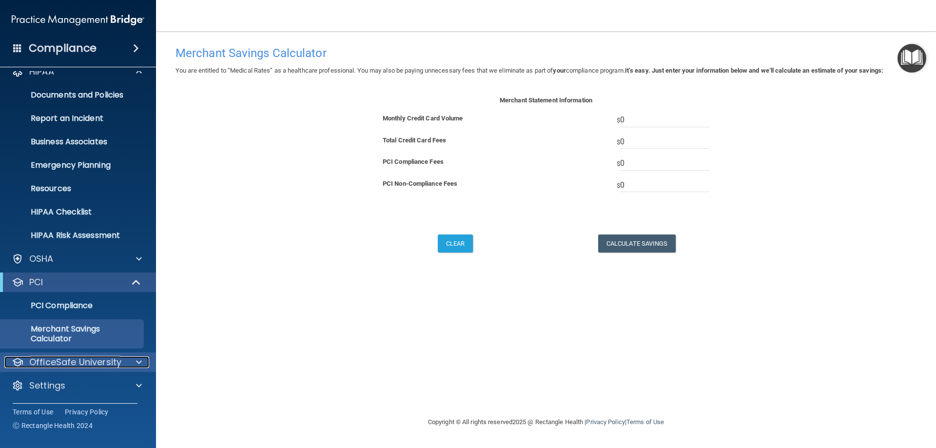
click at [142, 363] on div at bounding box center [137, 362] width 24 height 12
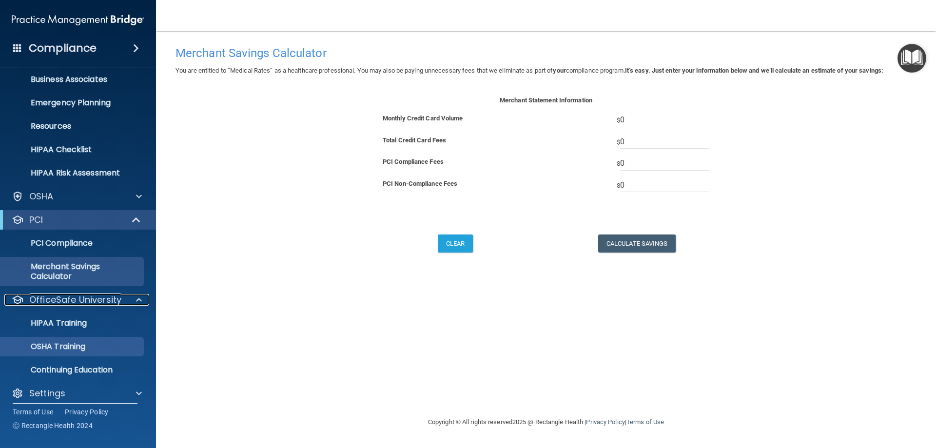
scroll to position [83, 0]
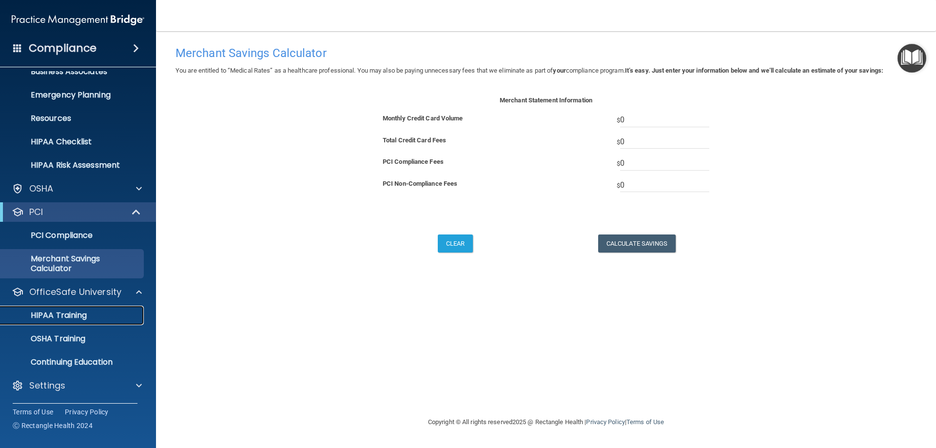
click at [74, 313] on p "HIPAA Training" at bounding box center [46, 316] width 80 height 10
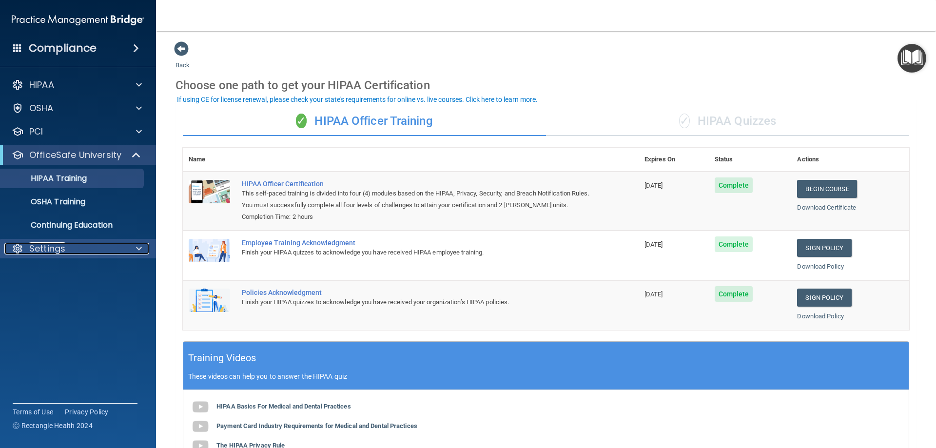
click at [129, 250] on div at bounding box center [137, 249] width 24 height 12
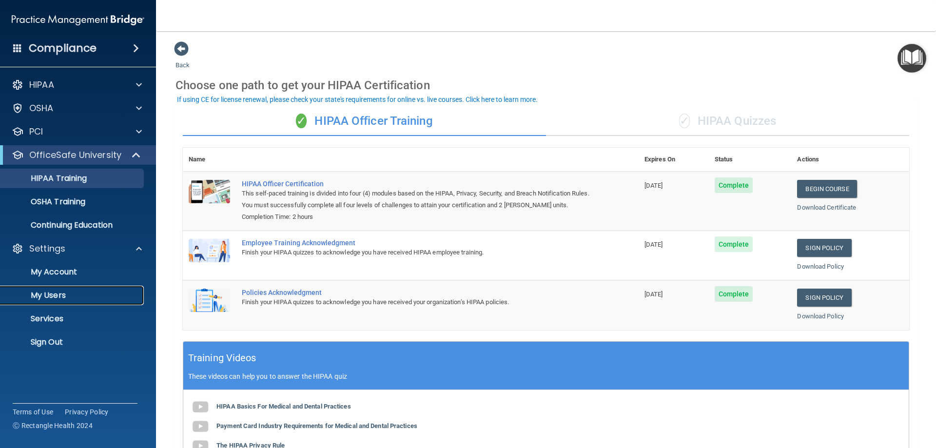
click at [51, 296] on p "My Users" at bounding box center [72, 296] width 133 height 10
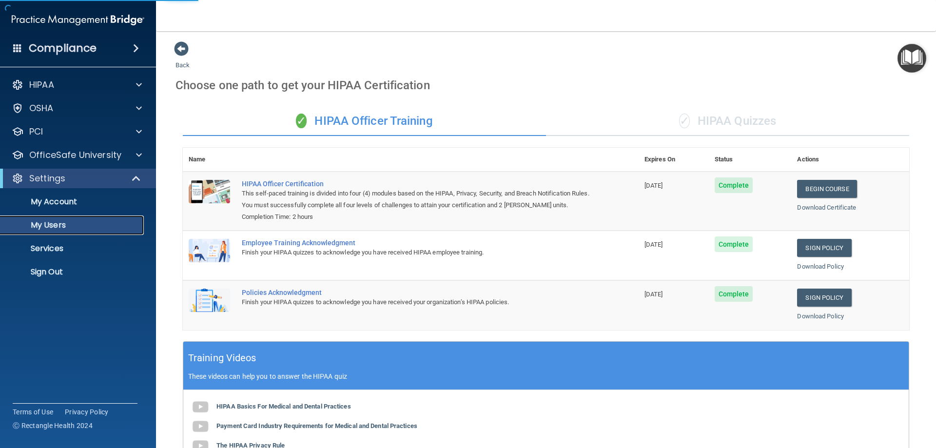
select select "20"
